Goal: Complete application form

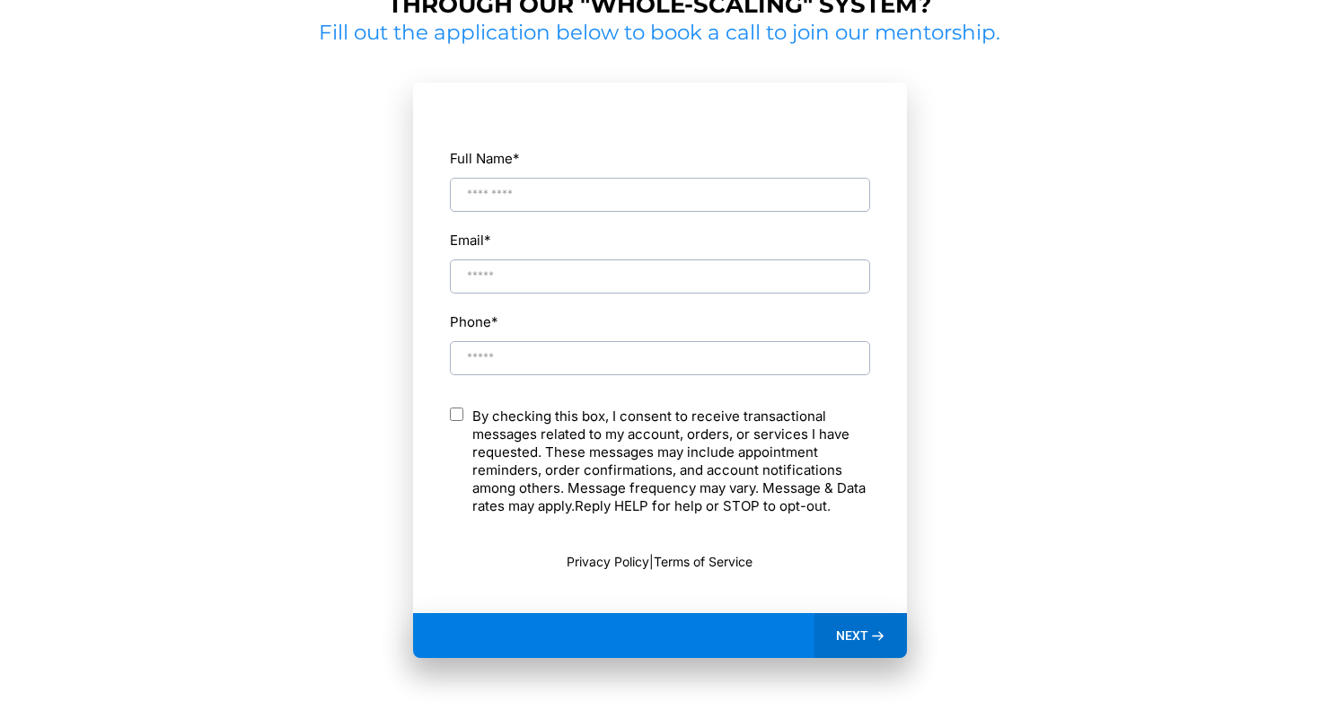
scroll to position [908, 0]
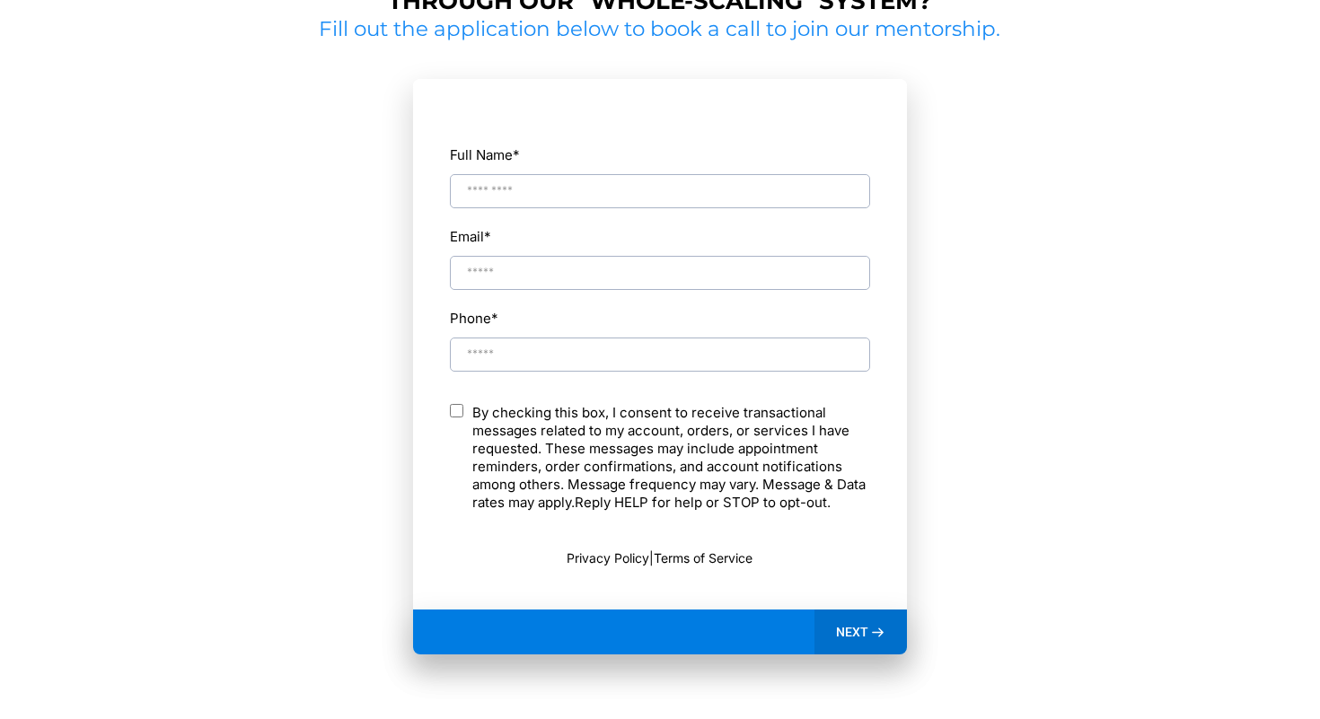
click at [541, 180] on input "Full Name *" at bounding box center [660, 191] width 420 height 34
type input "**********"
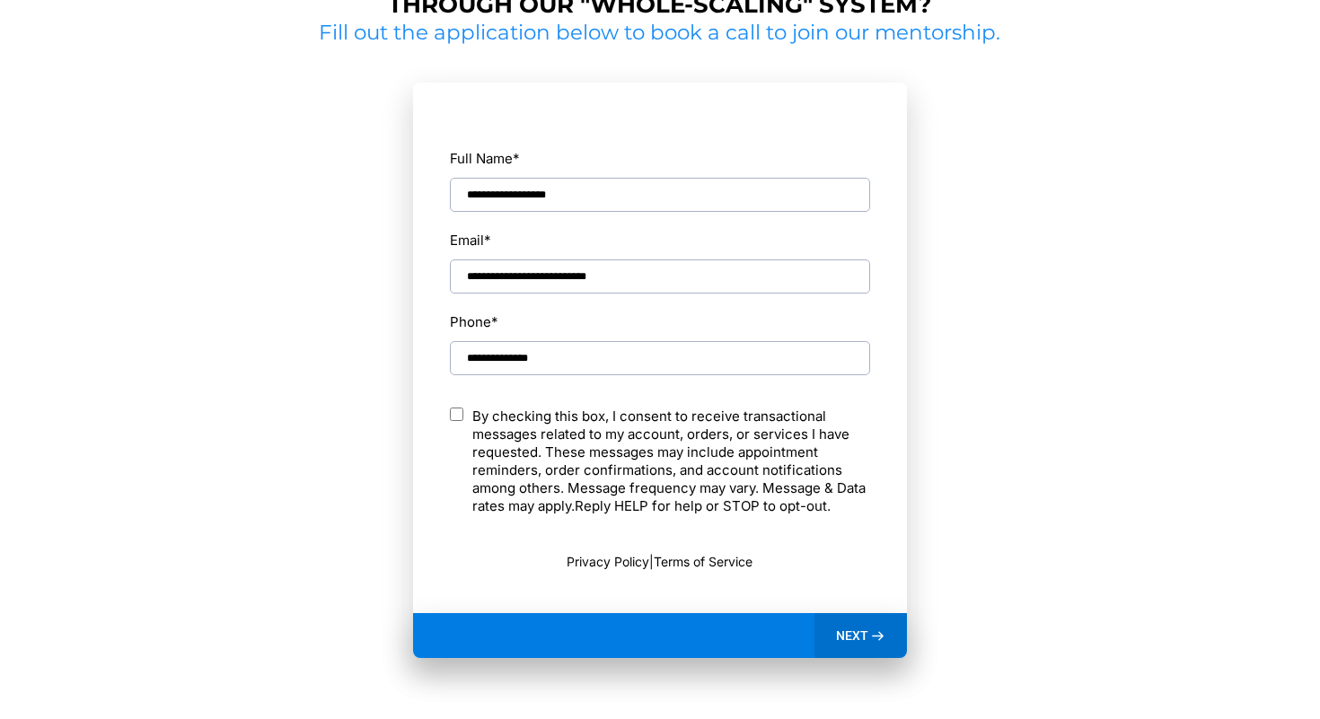
scroll to position [905, 0]
click at [872, 636] on icon at bounding box center [877, 635] width 15 height 15
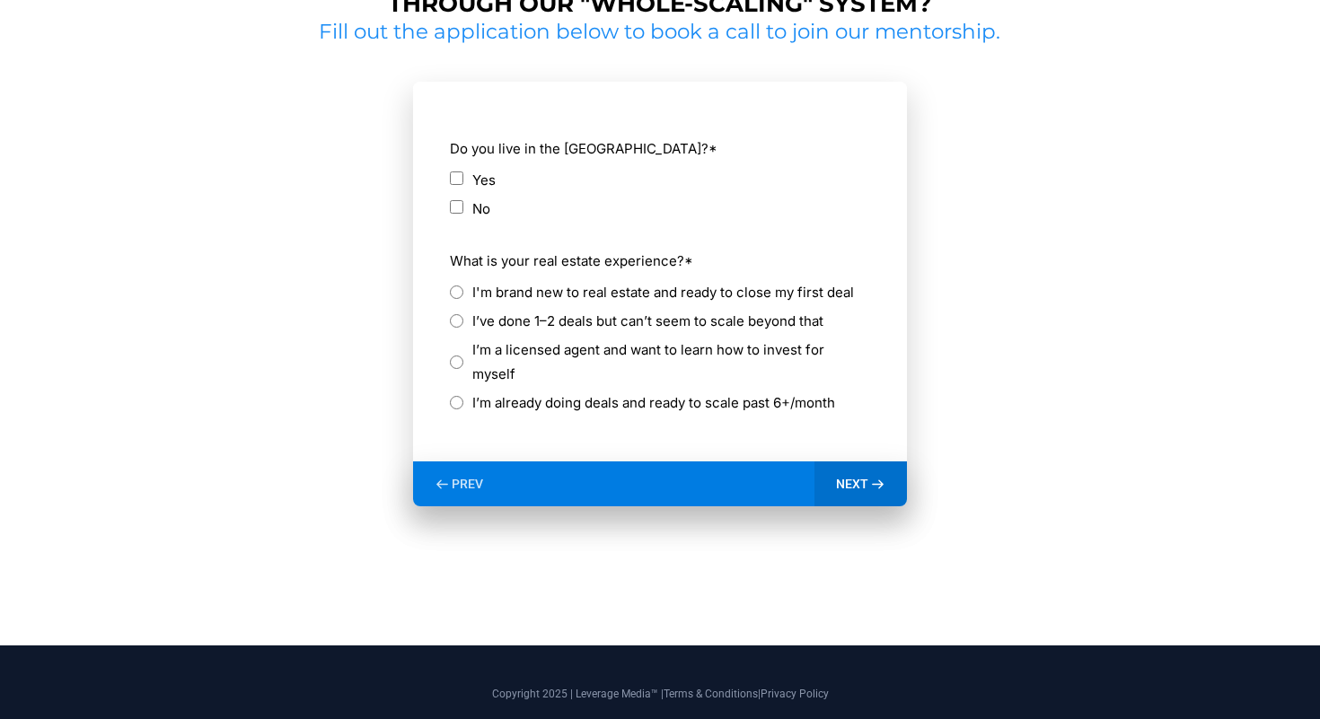
click at [588, 391] on label "I’m already doing deals and ready to scale past 6+/month" at bounding box center [653, 403] width 363 height 24
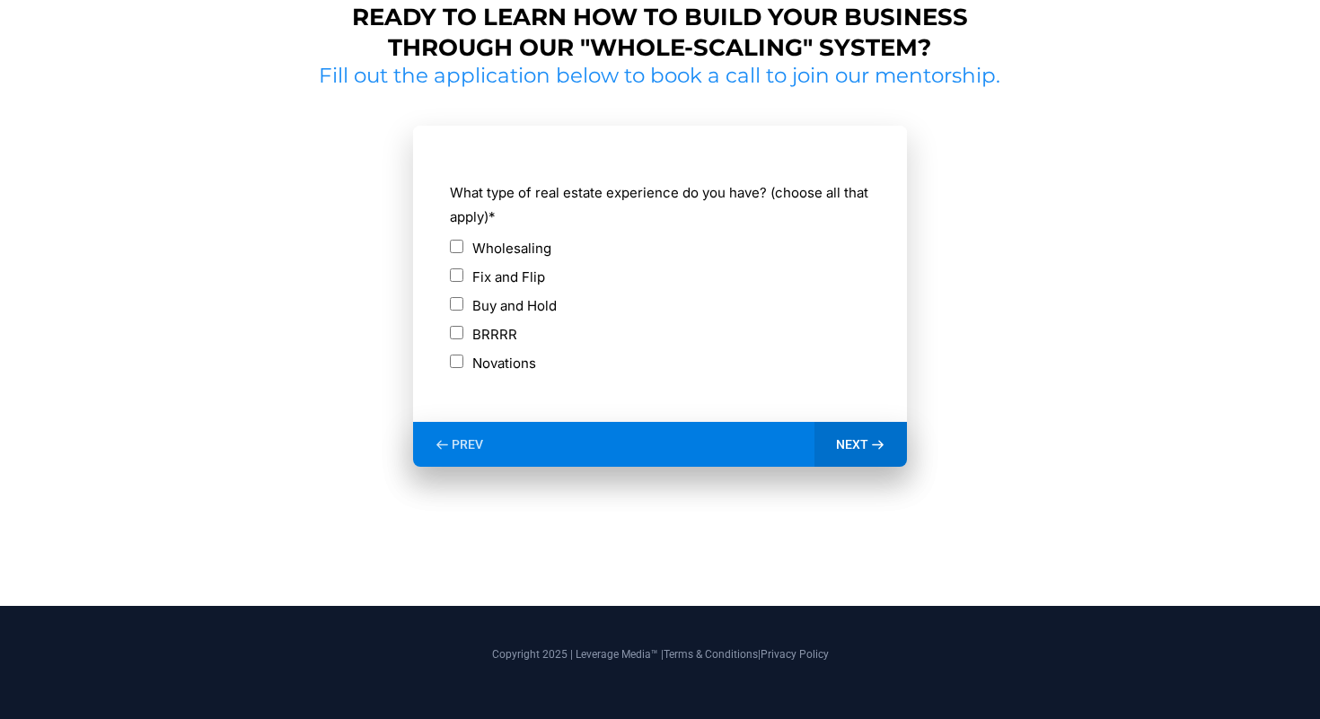
scroll to position [863, 0]
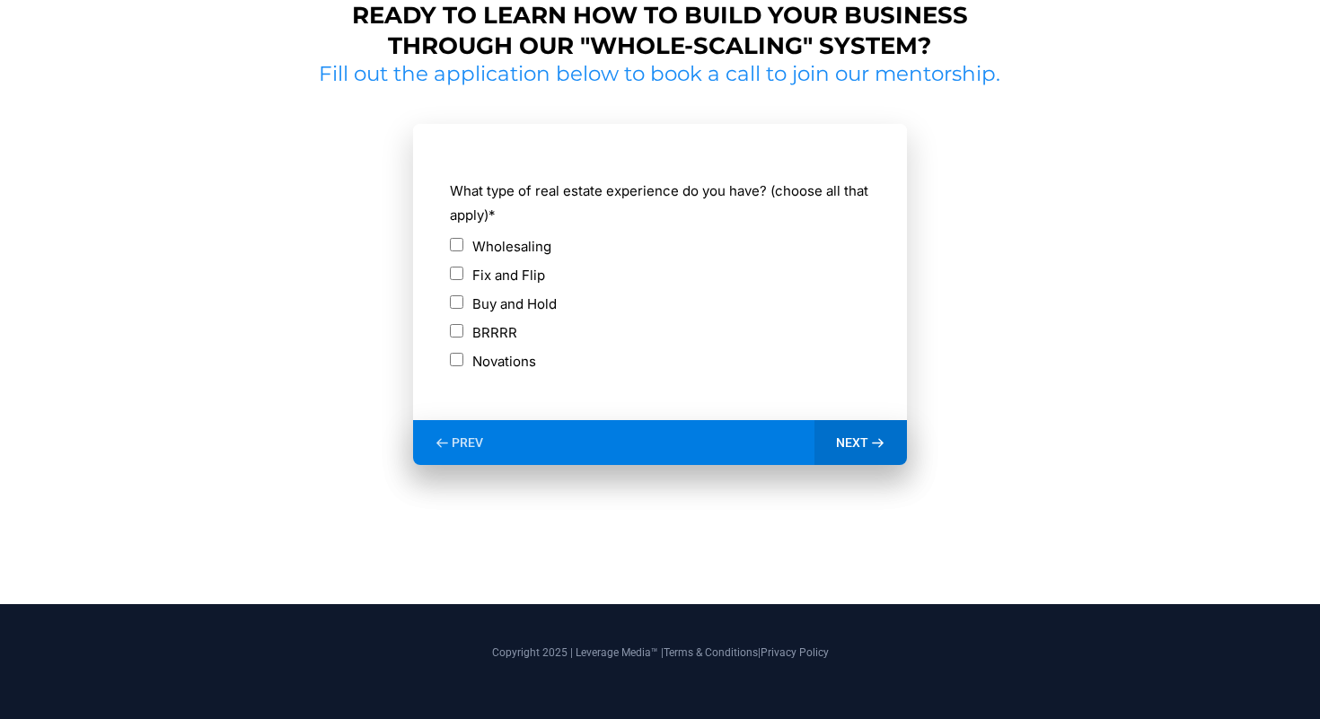
click at [463, 333] on div "BRRRR" at bounding box center [660, 333] width 420 height 24
drag, startPoint x: 461, startPoint y: 339, endPoint x: 461, endPoint y: 350, distance: 10.8
click at [461, 339] on div "BRRRR" at bounding box center [660, 333] width 420 height 24
click at [845, 438] on span "NEXT" at bounding box center [852, 443] width 32 height 16
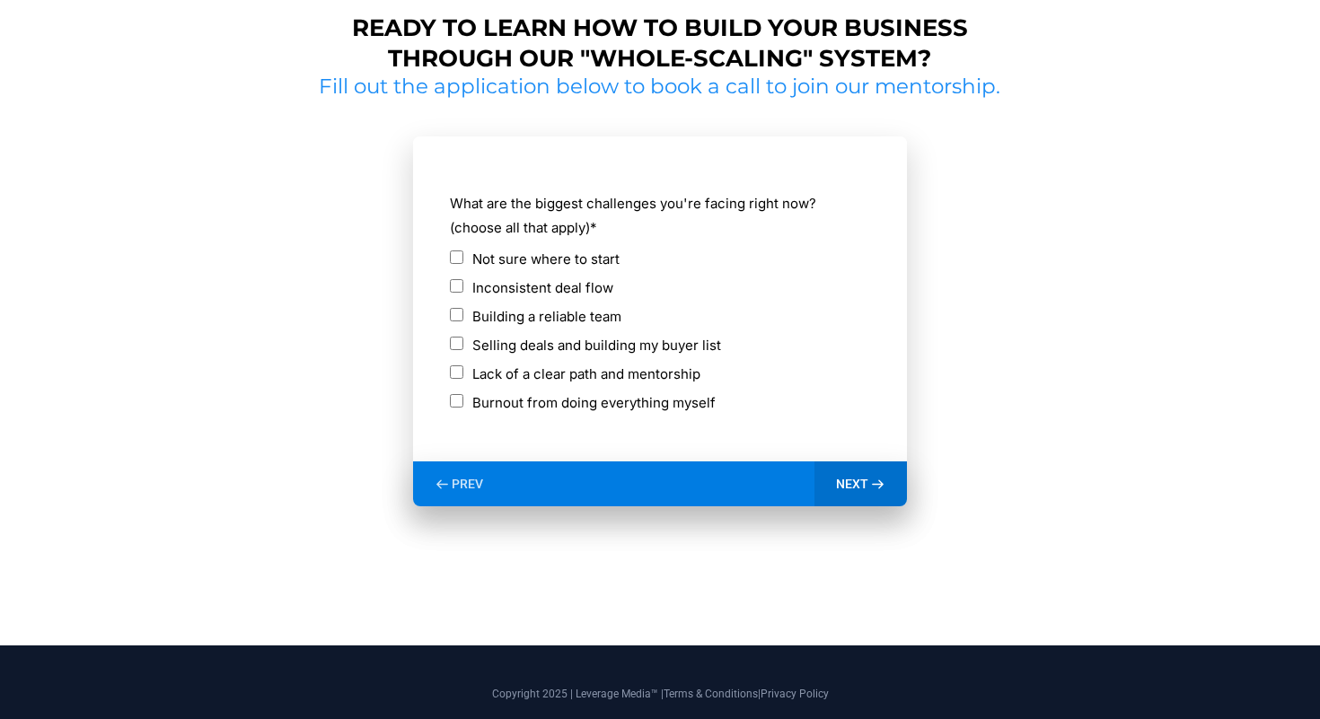
scroll to position [849, 0]
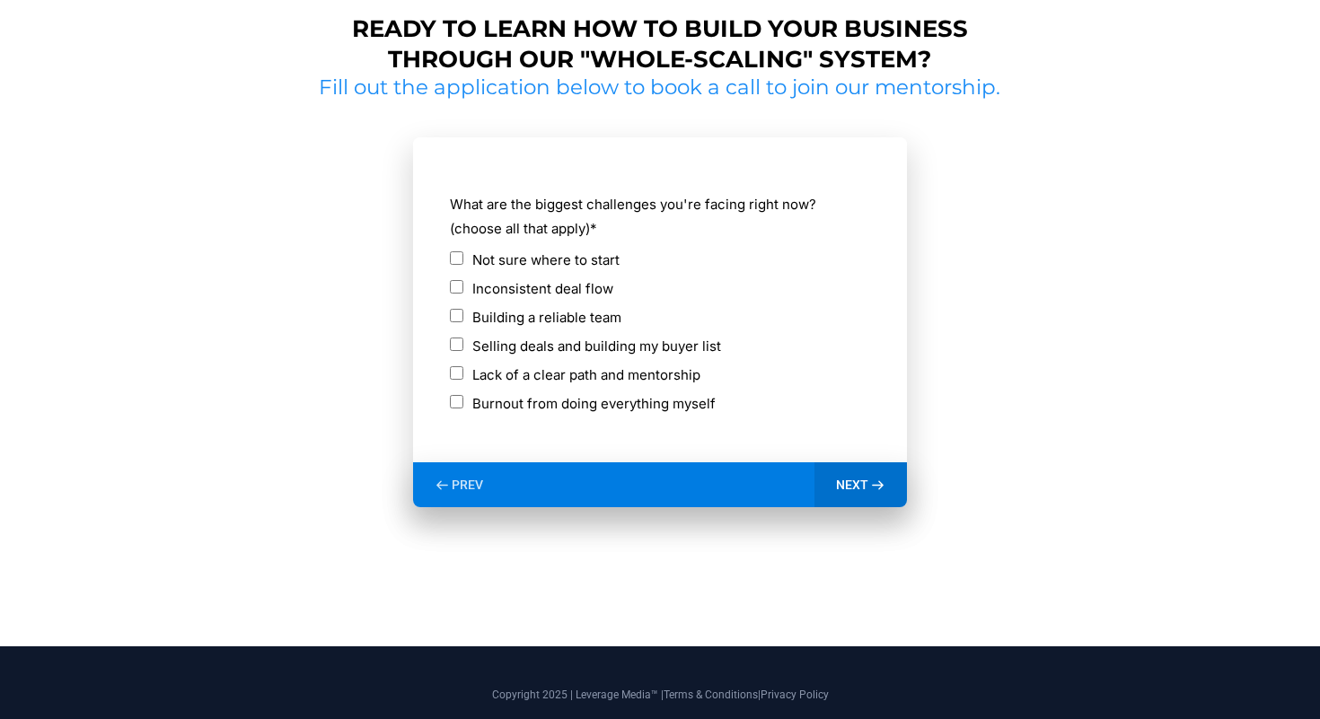
click at [842, 477] on span "NEXT" at bounding box center [852, 485] width 32 height 16
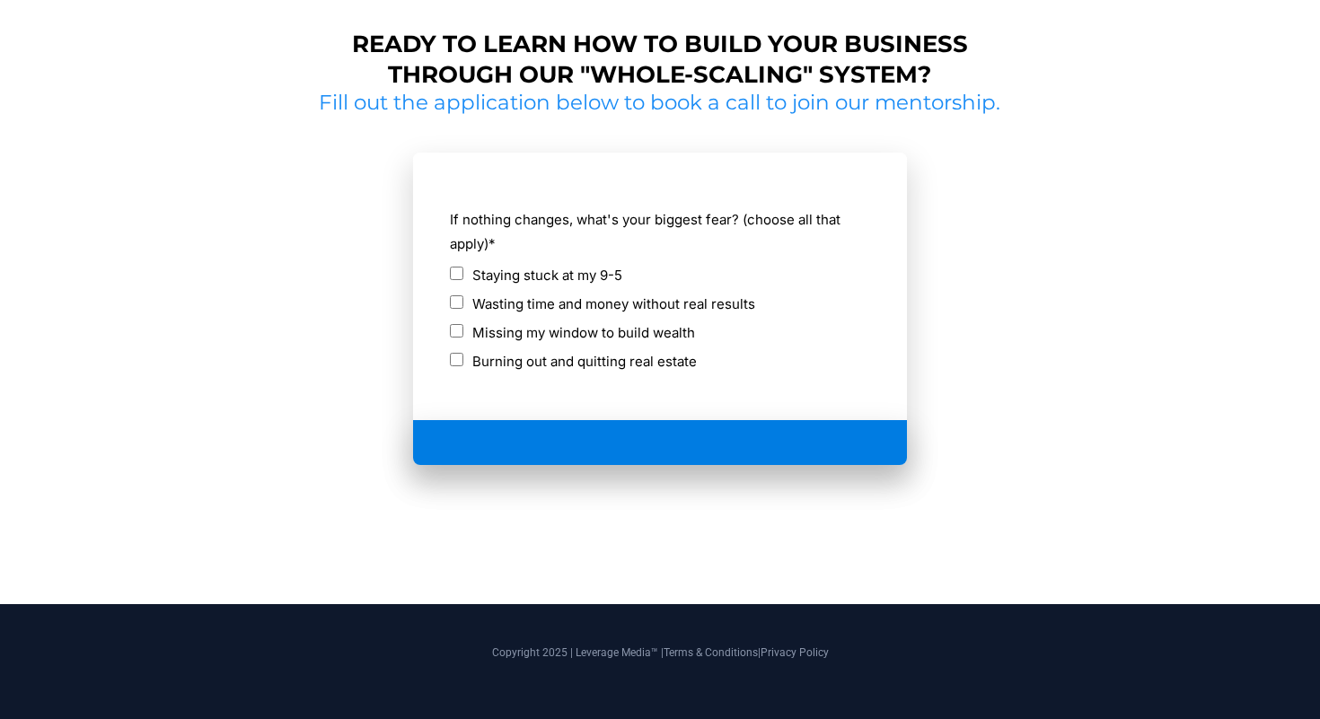
scroll to position [834, 0]
click at [550, 335] on label "Missing my window to build wealth" at bounding box center [583, 333] width 223 height 24
click at [875, 441] on icon at bounding box center [877, 443] width 15 height 15
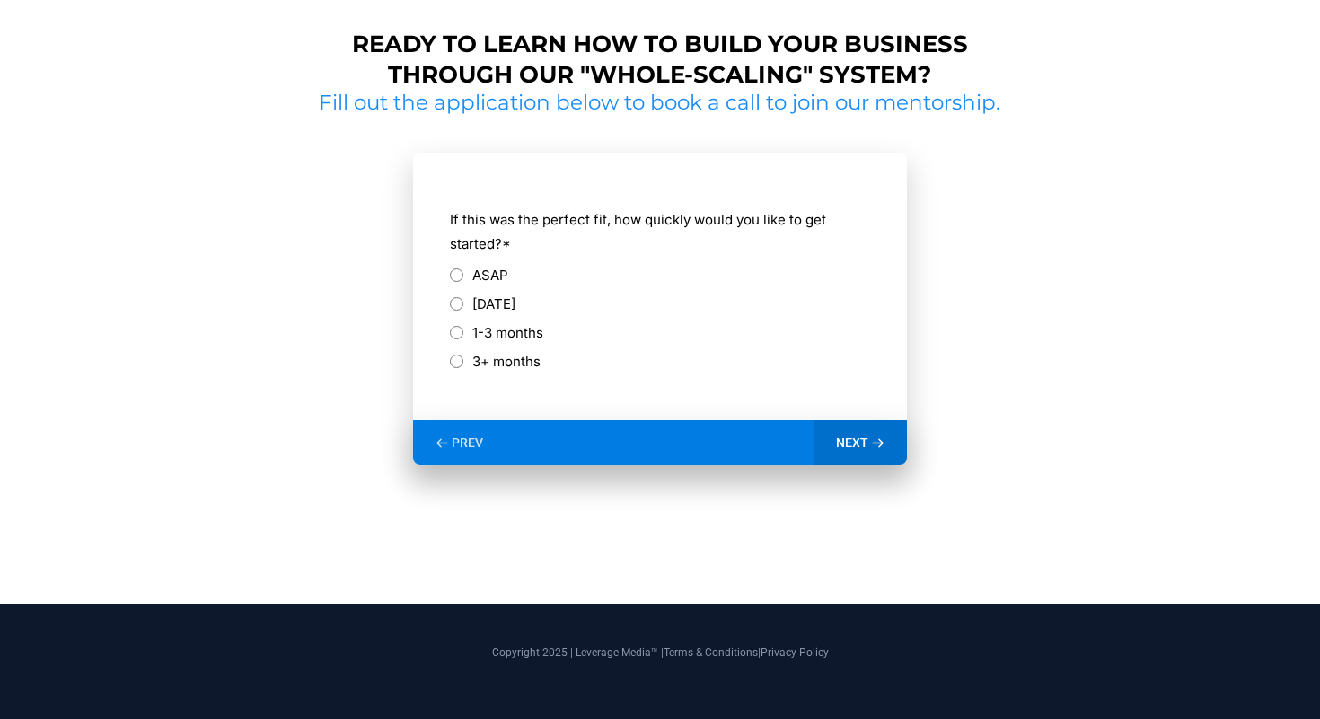
click at [486, 276] on label "ASAP" at bounding box center [490, 275] width 36 height 24
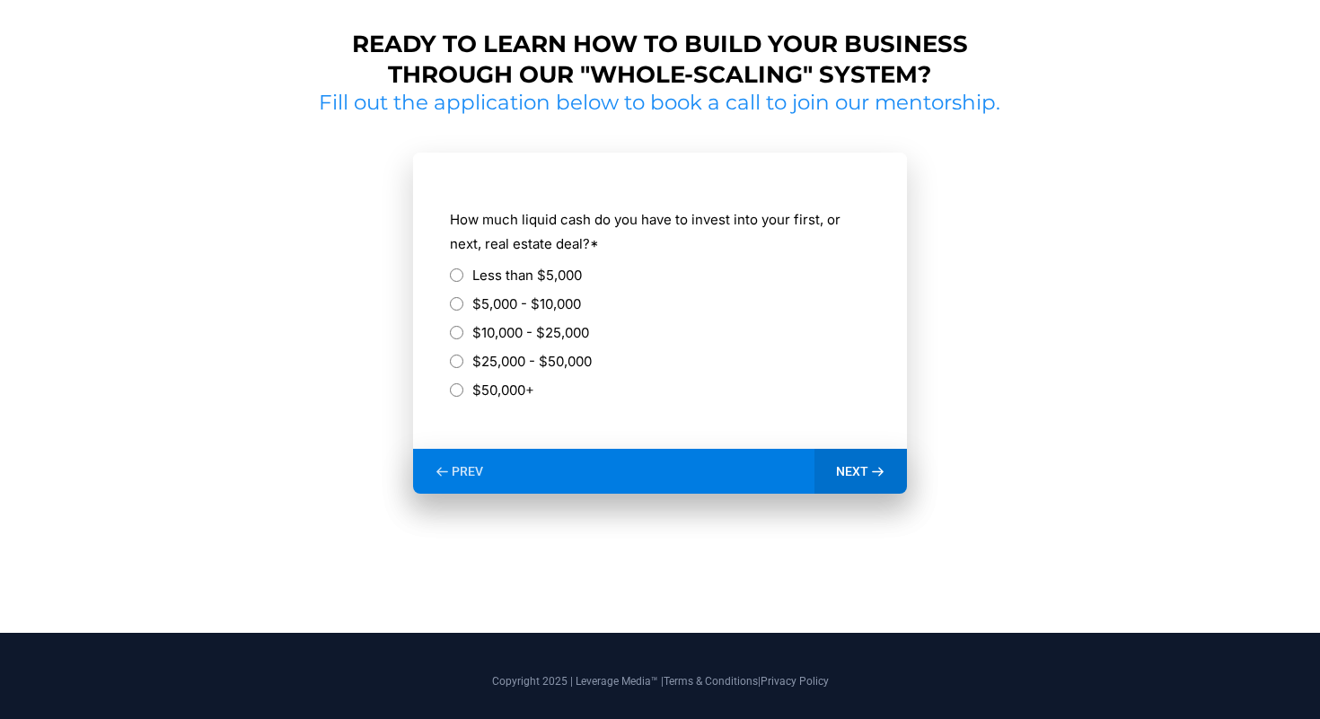
click at [465, 279] on div "Less than $5,000" at bounding box center [660, 275] width 420 height 24
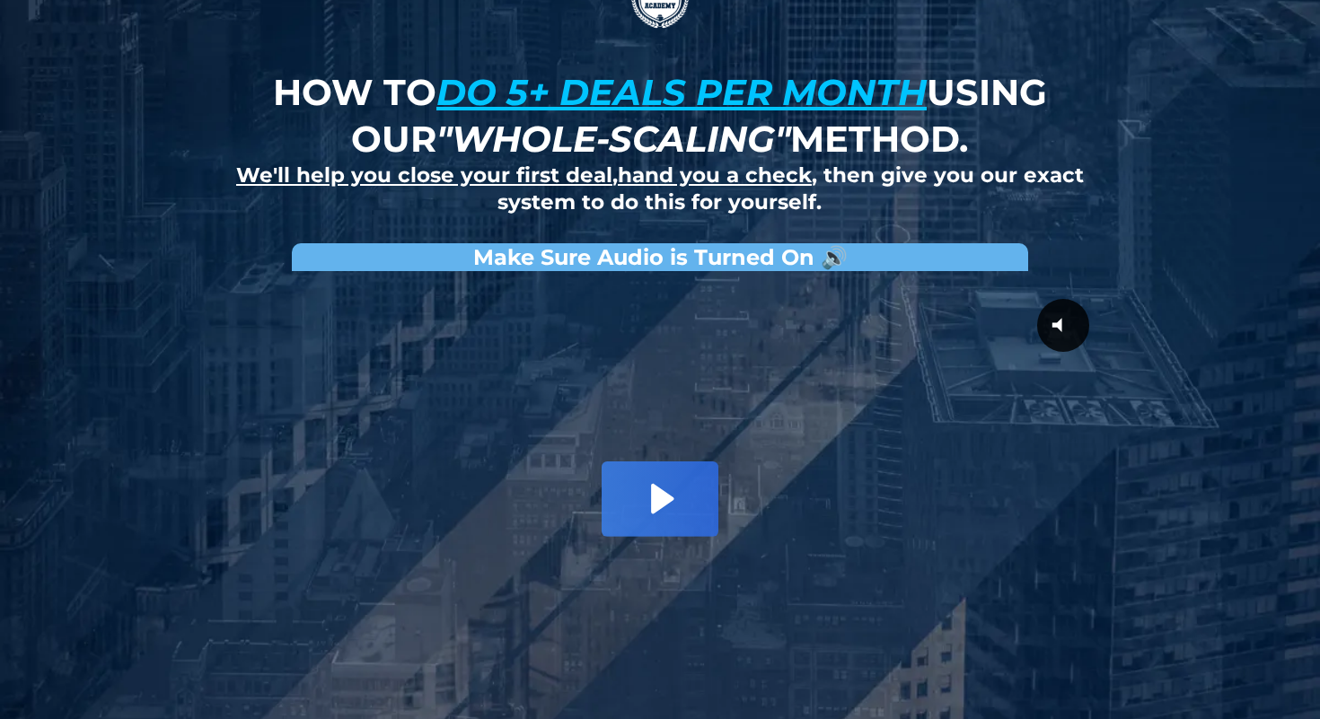
scroll to position [52, 0]
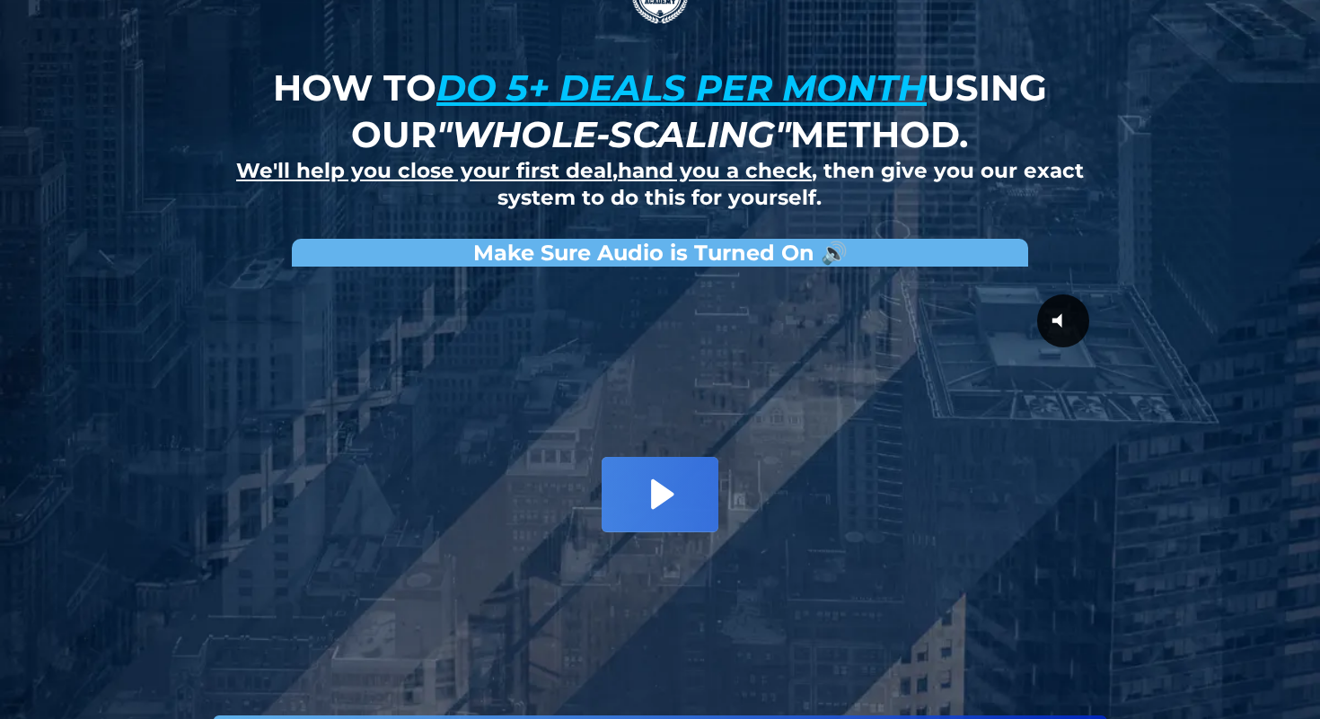
click at [677, 502] on icon "Play Video: David Choi - Whole-Scaling VSL V.2 (short)" at bounding box center [660, 494] width 117 height 75
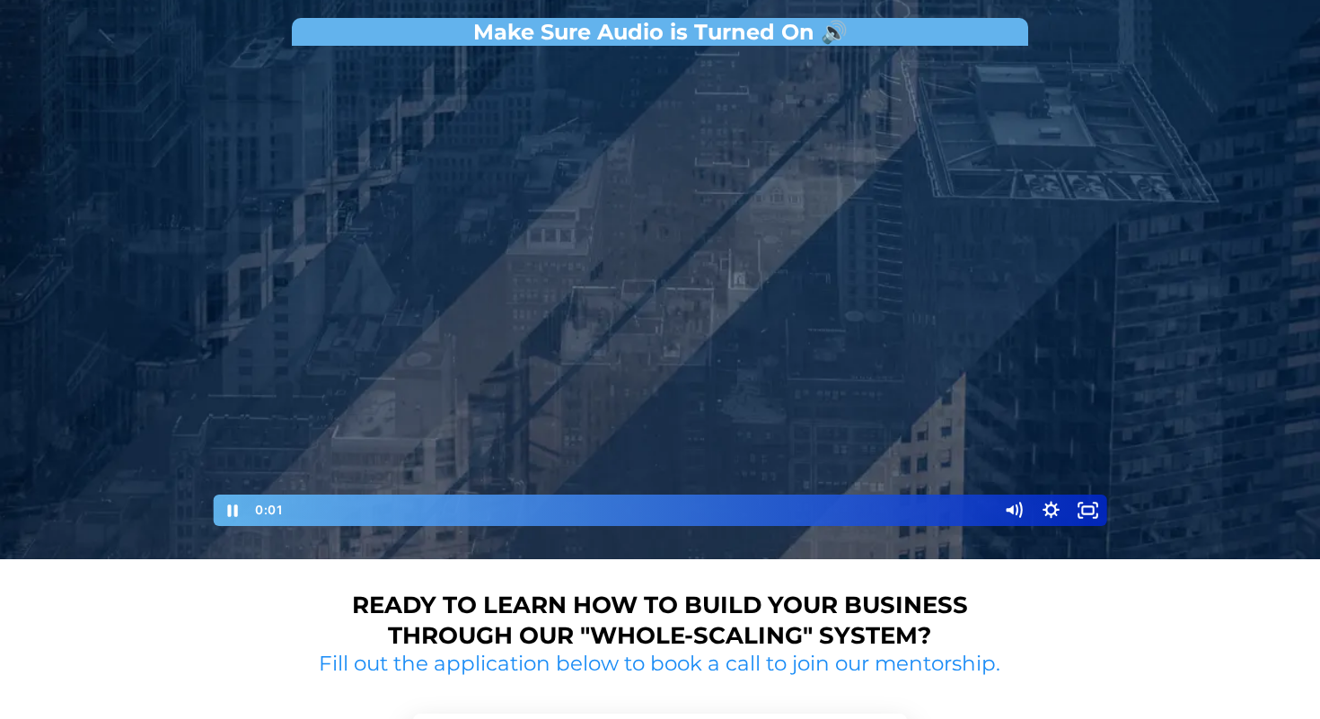
scroll to position [277, 0]
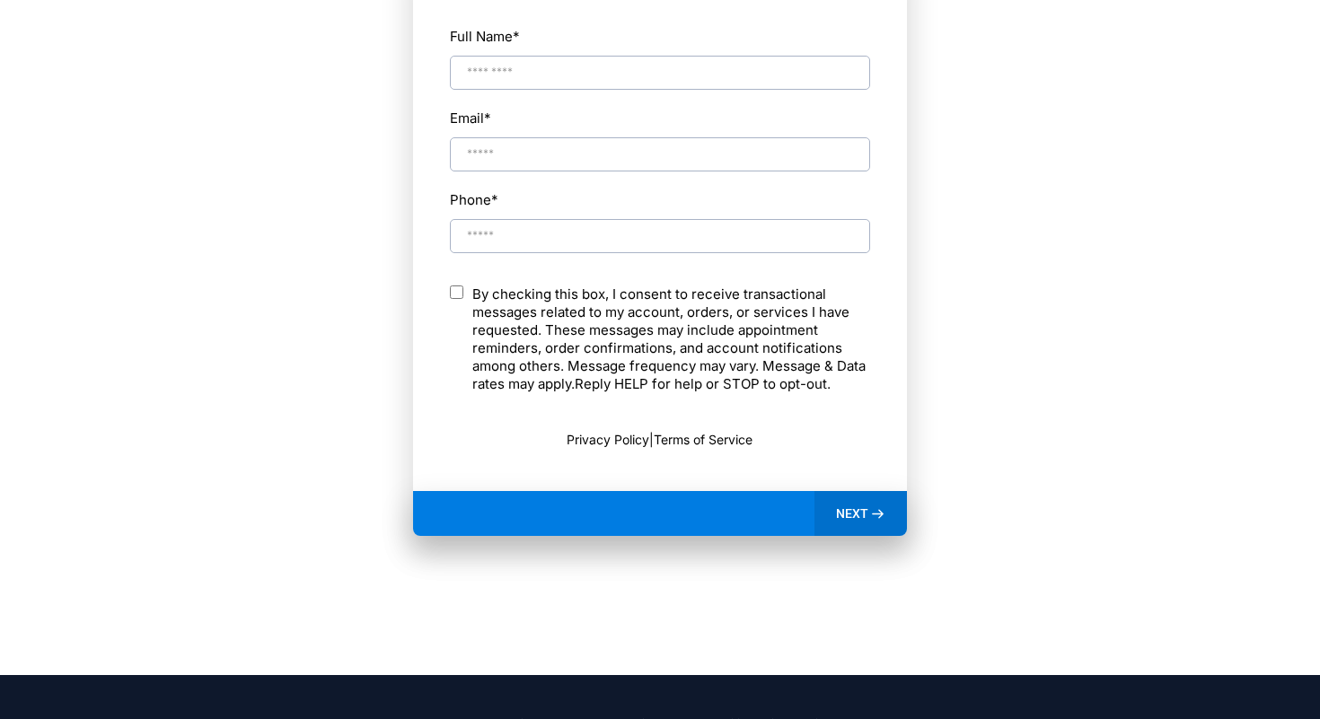
scroll to position [1097, 0]
